Goal: Check status: Check status

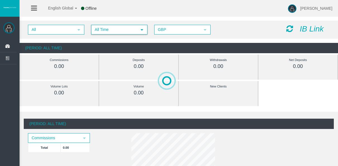
click at [112, 34] on span "All Time select" at bounding box center [119, 29] width 56 height 9
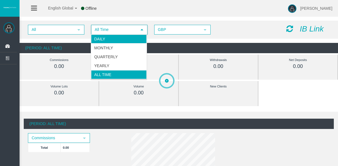
click at [113, 39] on li "Daily" at bounding box center [119, 39] width 56 height 9
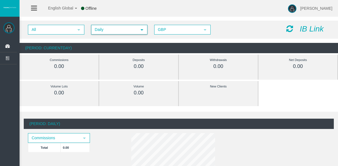
click at [113, 27] on span "Daily" at bounding box center [114, 29] width 45 height 9
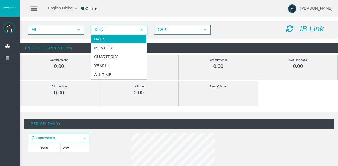
click at [111, 39] on li "Daily" at bounding box center [119, 39] width 56 height 9
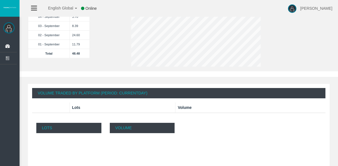
scroll to position [140, 0]
